Goal: Check status: Check status

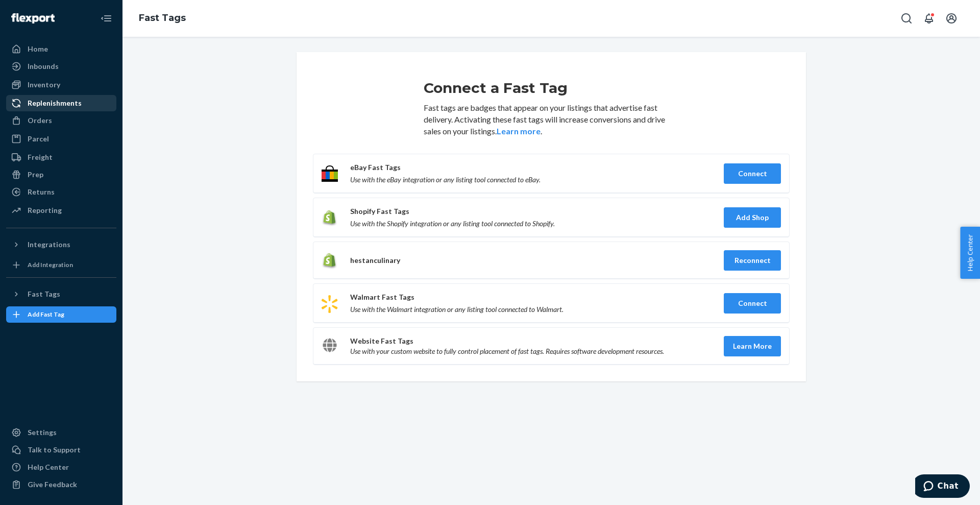
drag, startPoint x: 41, startPoint y: 82, endPoint x: 87, endPoint y: 104, distance: 50.7
click at [41, 82] on div "Inventory" at bounding box center [44, 85] width 33 height 10
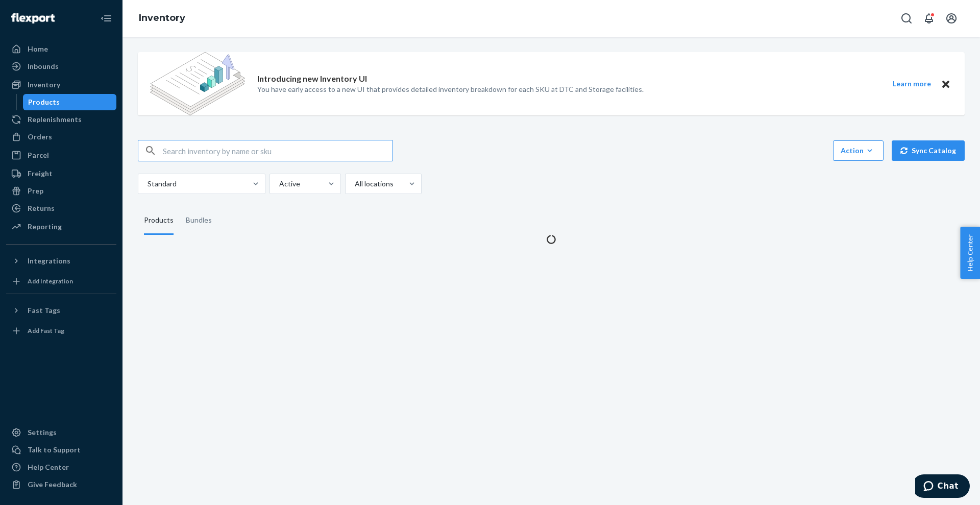
click at [180, 151] on input "text" at bounding box center [278, 150] width 230 height 20
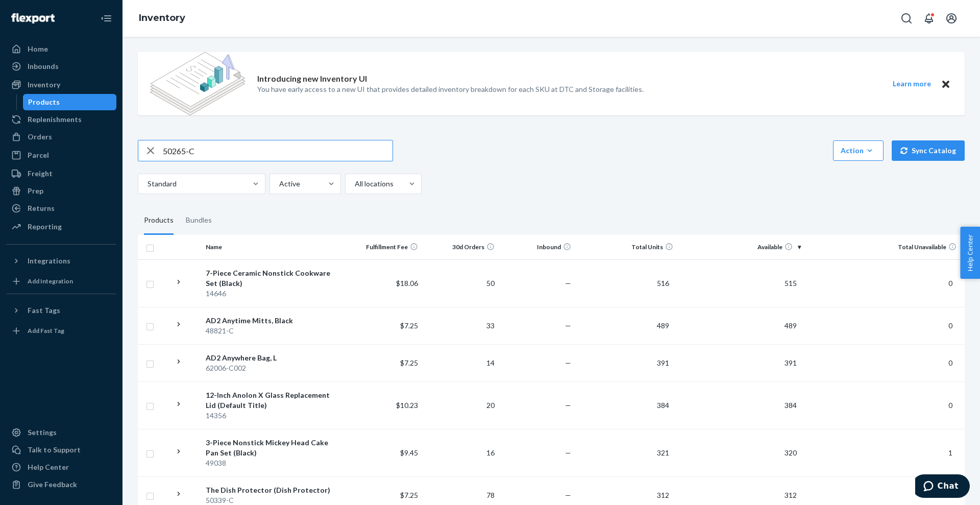
type input "50265-C"
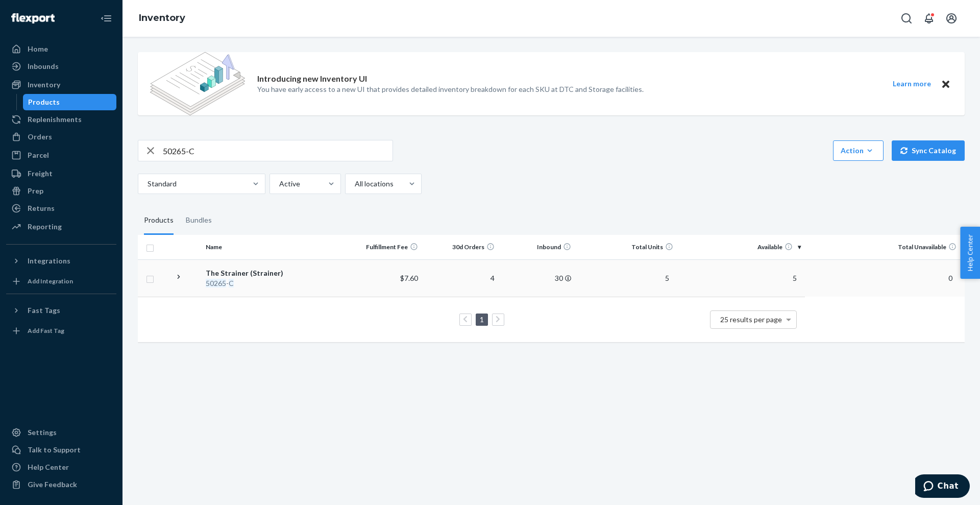
click at [225, 282] on em "50265" at bounding box center [216, 283] width 20 height 9
